Goal: Transaction & Acquisition: Purchase product/service

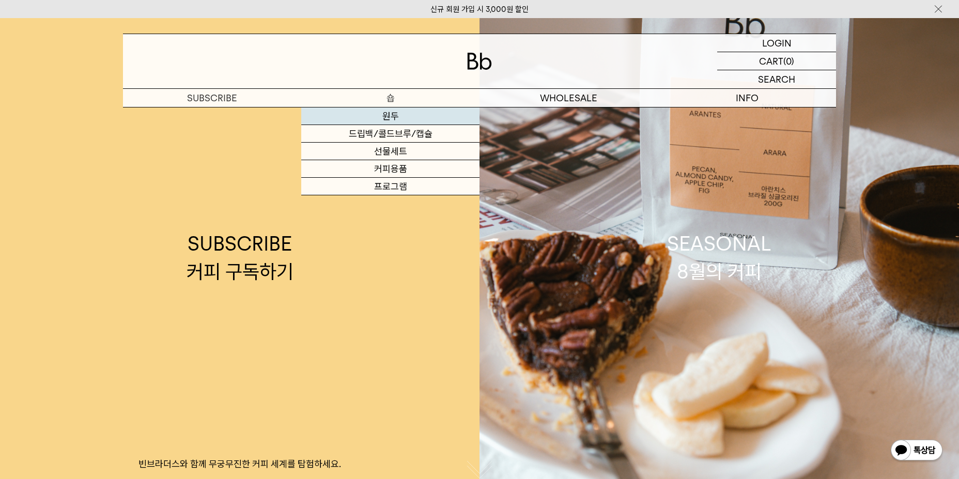
click at [412, 118] on link "원두" at bounding box center [390, 117] width 178 height 18
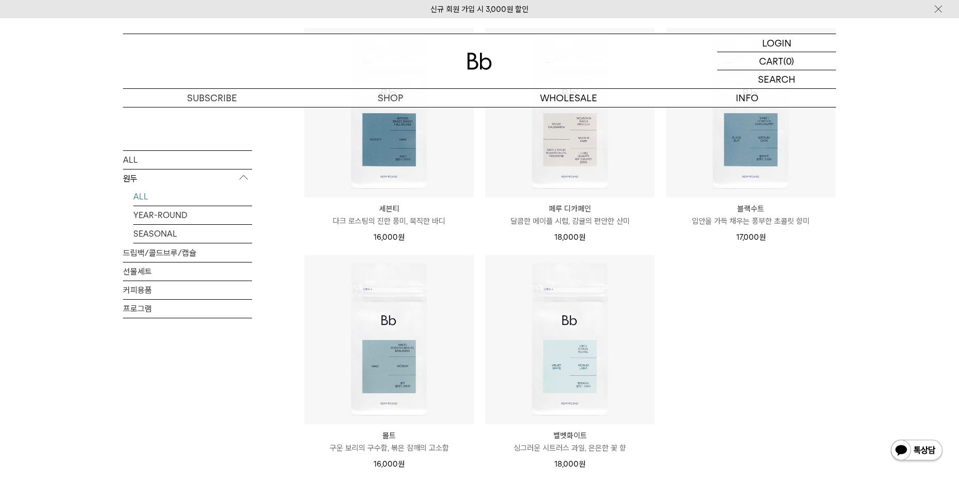
scroll to position [620, 0]
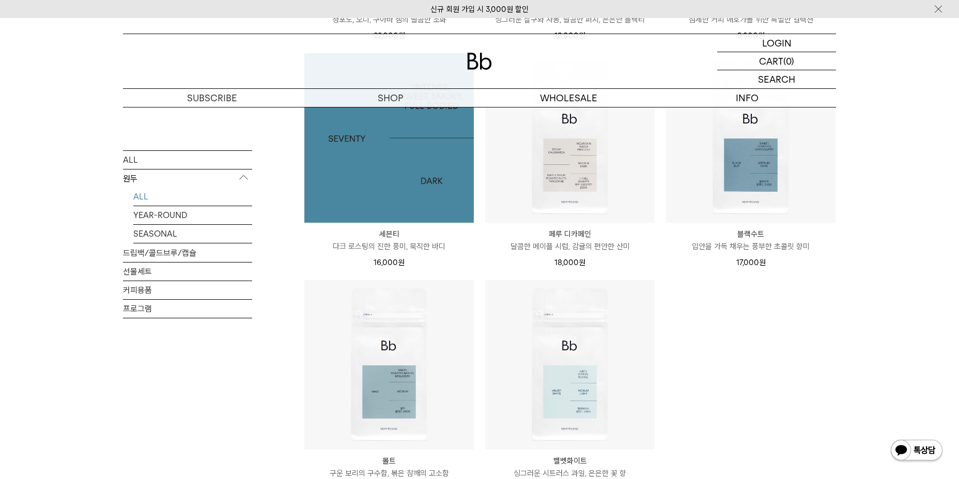
click at [401, 152] on img at bounding box center [389, 138] width 170 height 170
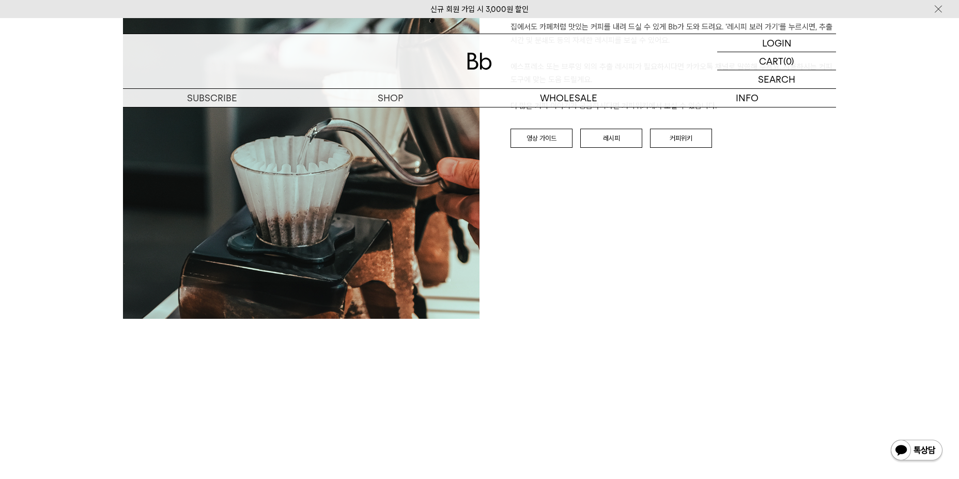
scroll to position [1654, 0]
